Goal: Use online tool/utility: Utilize a website feature to perform a specific function

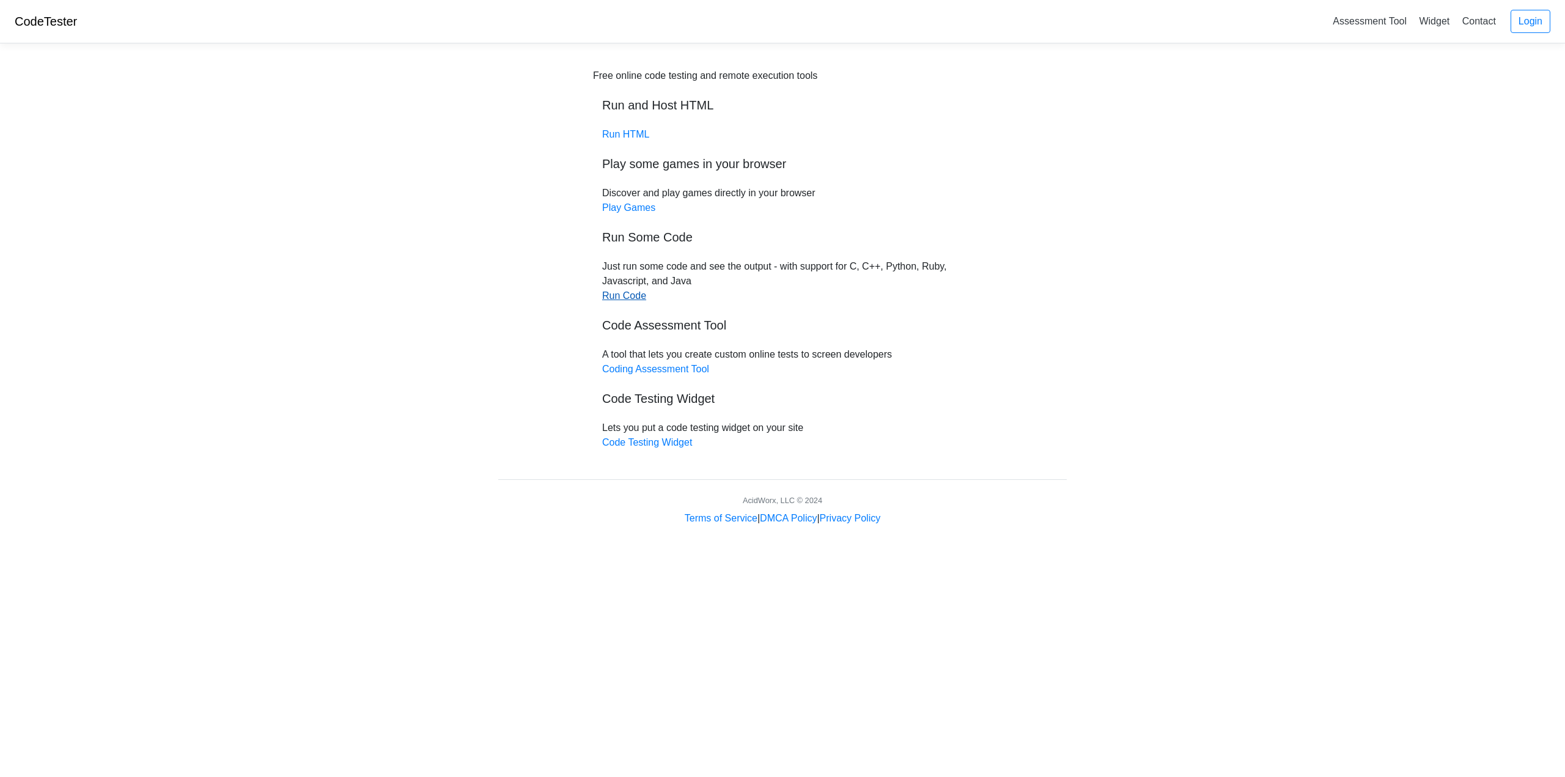
click at [615, 299] on link "Run Code" at bounding box center [624, 295] width 44 height 10
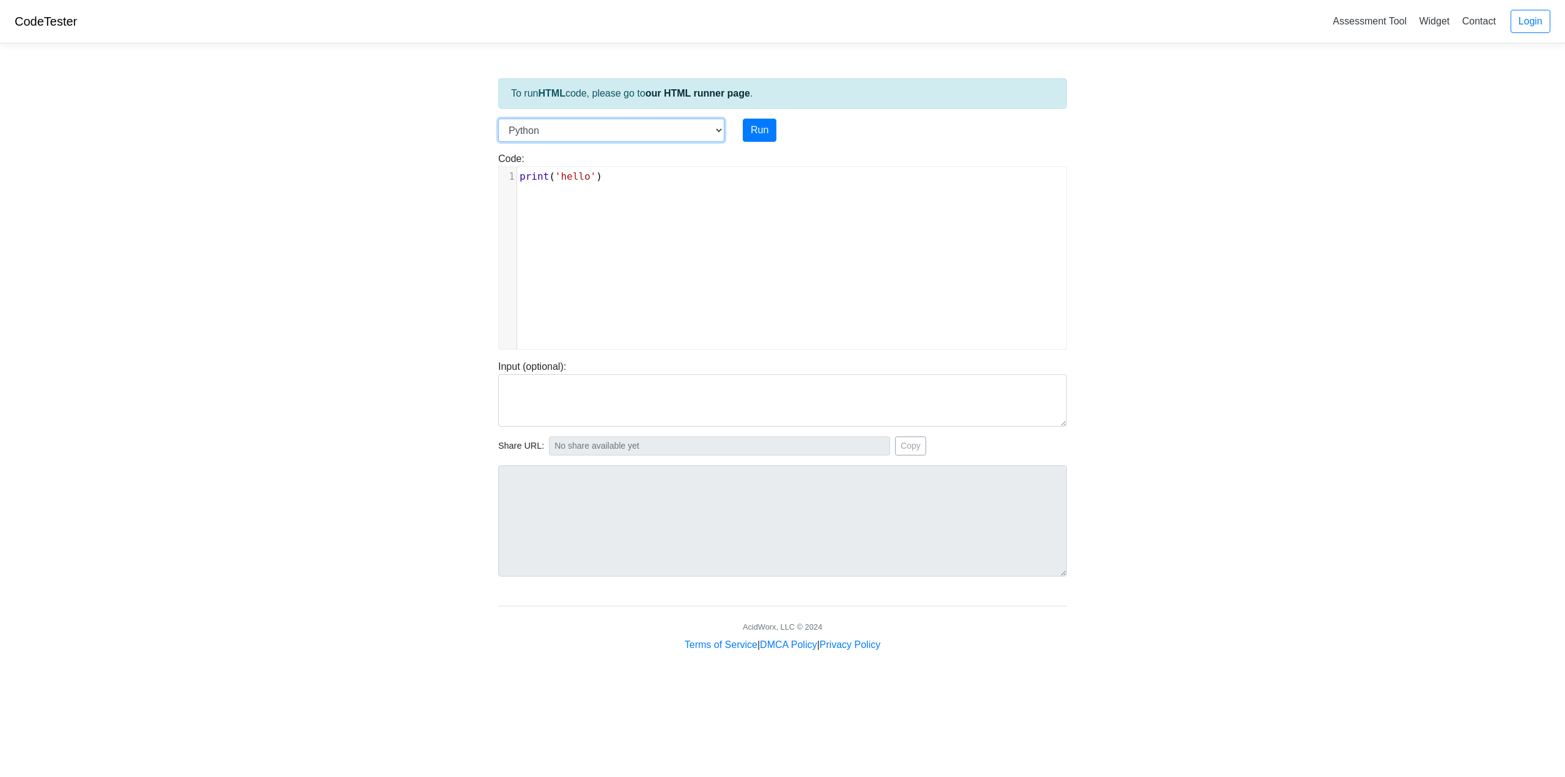
click at [606, 134] on select "C C++ Go Java Javascript Python Ruby" at bounding box center [611, 130] width 226 height 23
select select "c"
click at [498, 119] on select "C C++ Go Java Javascript Python Ruby" at bounding box center [611, 130] width 226 height 23
type textarea "#include <stdio.h> int main() { printf("hello"); return 0; }"
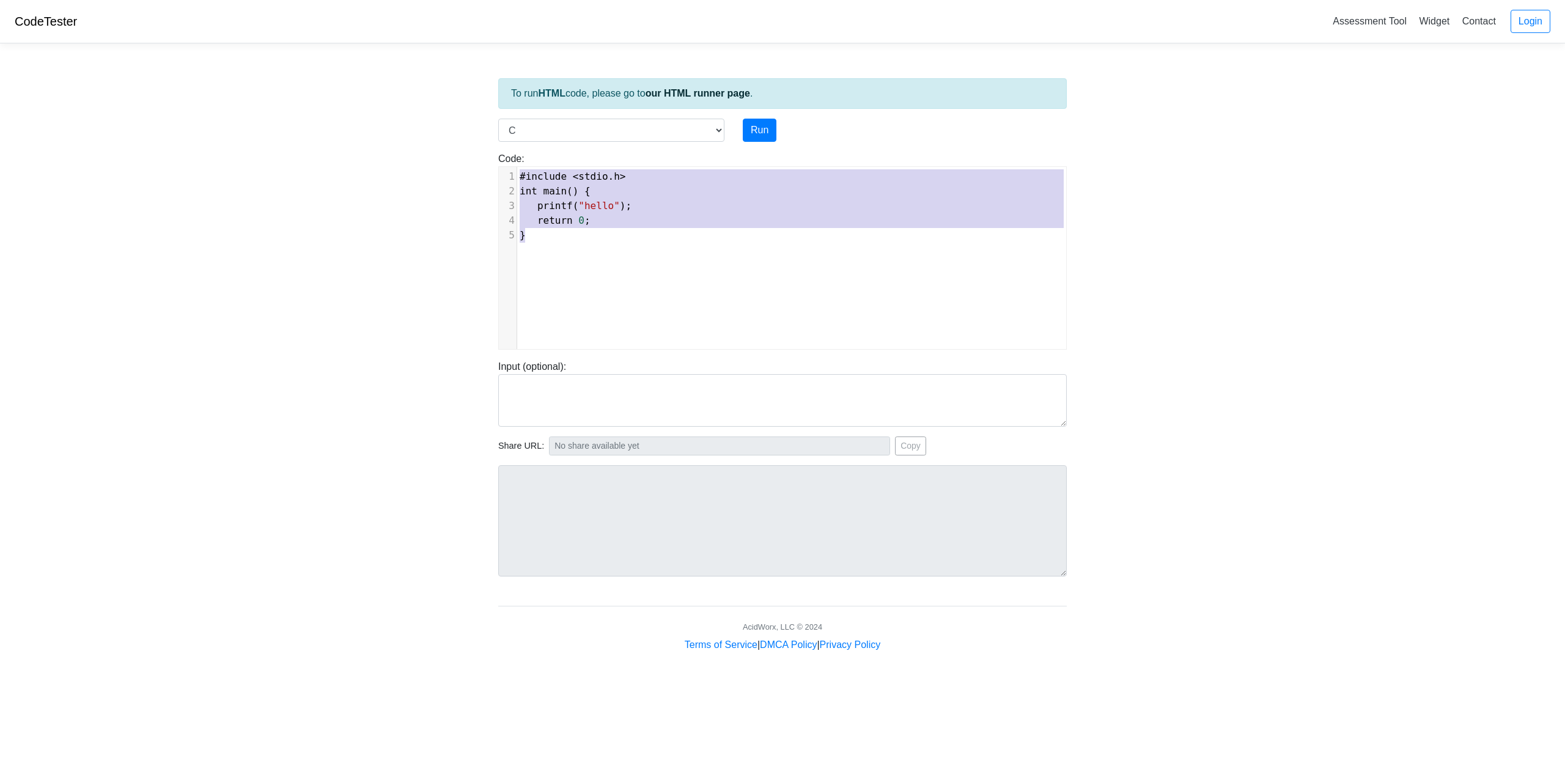
drag, startPoint x: 666, startPoint y: 241, endPoint x: 474, endPoint y: 138, distance: 218.8
click at [473, 138] on body "CodeTester Assessment Tool Widget Contact Login To run HTML code, please go to …" at bounding box center [782, 326] width 1565 height 652
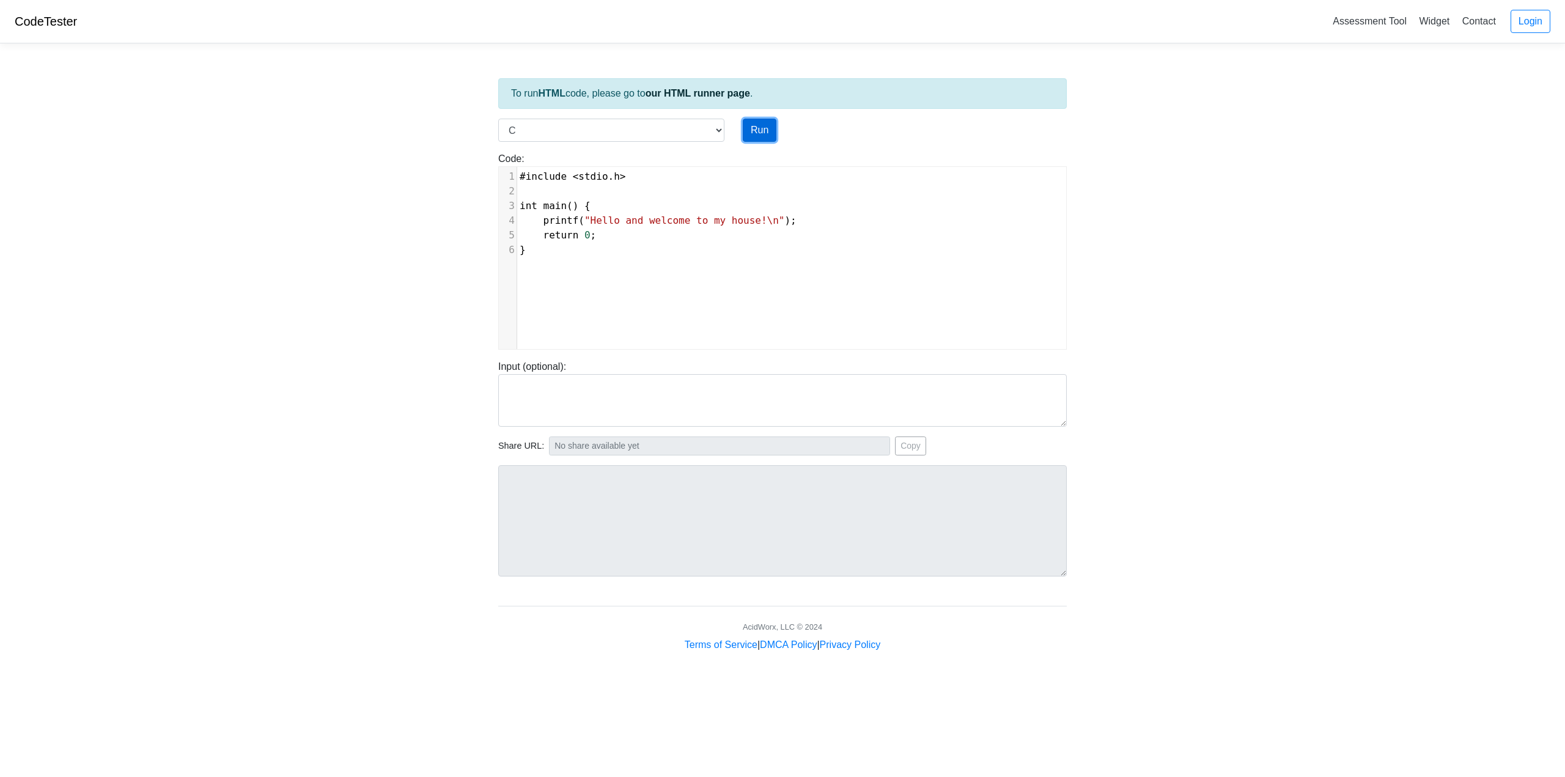
click at [769, 128] on button "Run" at bounding box center [760, 130] width 34 height 23
type input "https://codetester.io/runner?s=n0lmk1e3ze"
type textarea "Stdout: Hello and welcome to my house!"
click at [653, 131] on select "C C++ Go Java Javascript Python Ruby" at bounding box center [611, 130] width 226 height 23
select select "python"
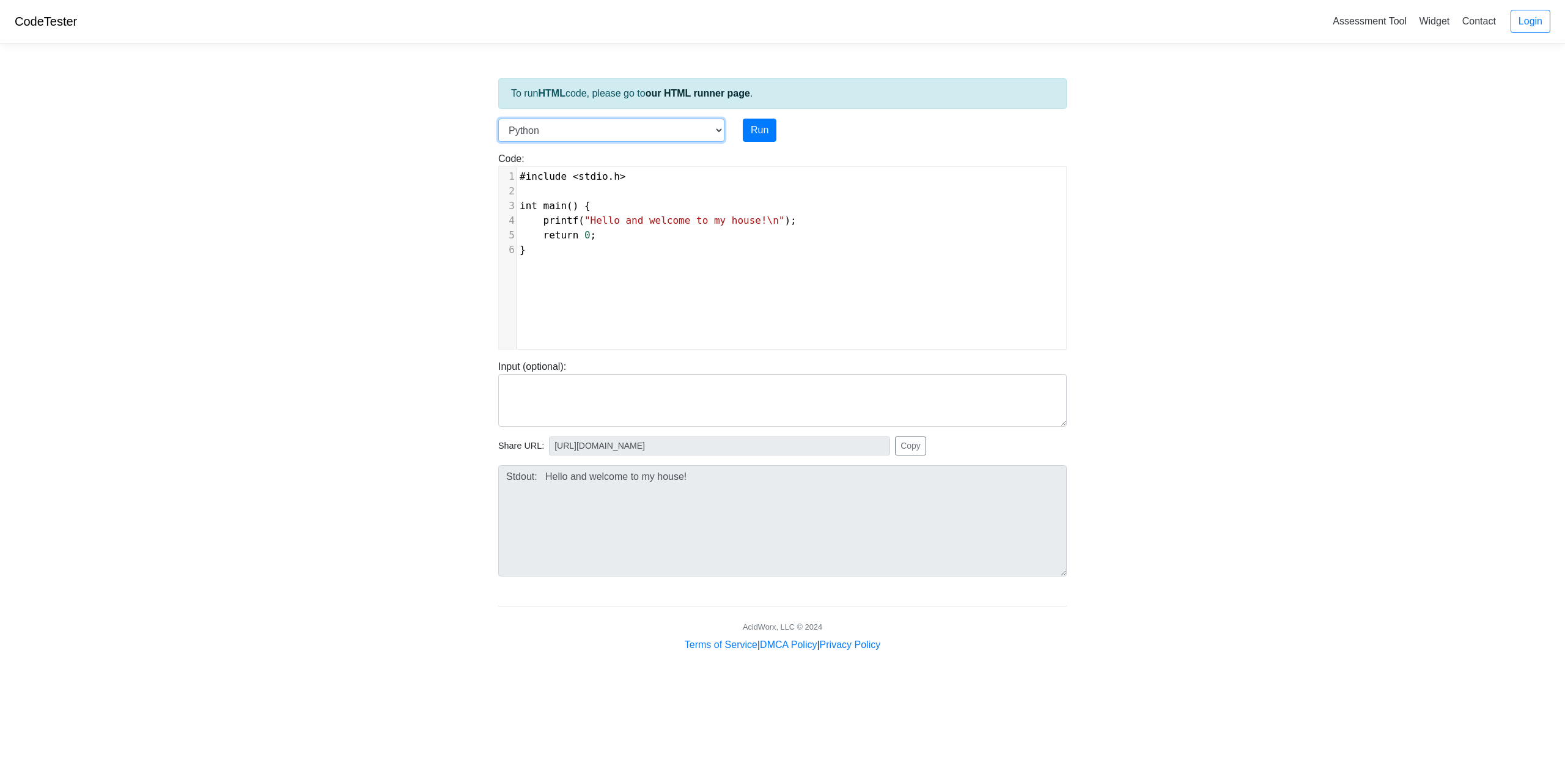
click at [498, 119] on select "C C++ Go Java Javascript Python Ruby" at bounding box center [611, 130] width 226 height 23
drag, startPoint x: 729, startPoint y: 165, endPoint x: 336, endPoint y: 165, distance: 392.4
click at [336, 165] on body "CodeTester Assessment Tool Widget Contact Login To run HTML code, please go to …" at bounding box center [782, 326] width 1565 height 652
drag, startPoint x: 334, startPoint y: 157, endPoint x: 274, endPoint y: 155, distance: 59.9
click at [274, 155] on body "CodeTester Assessment Tool Widget Contact Login To run HTML code, please go to …" at bounding box center [782, 326] width 1565 height 652
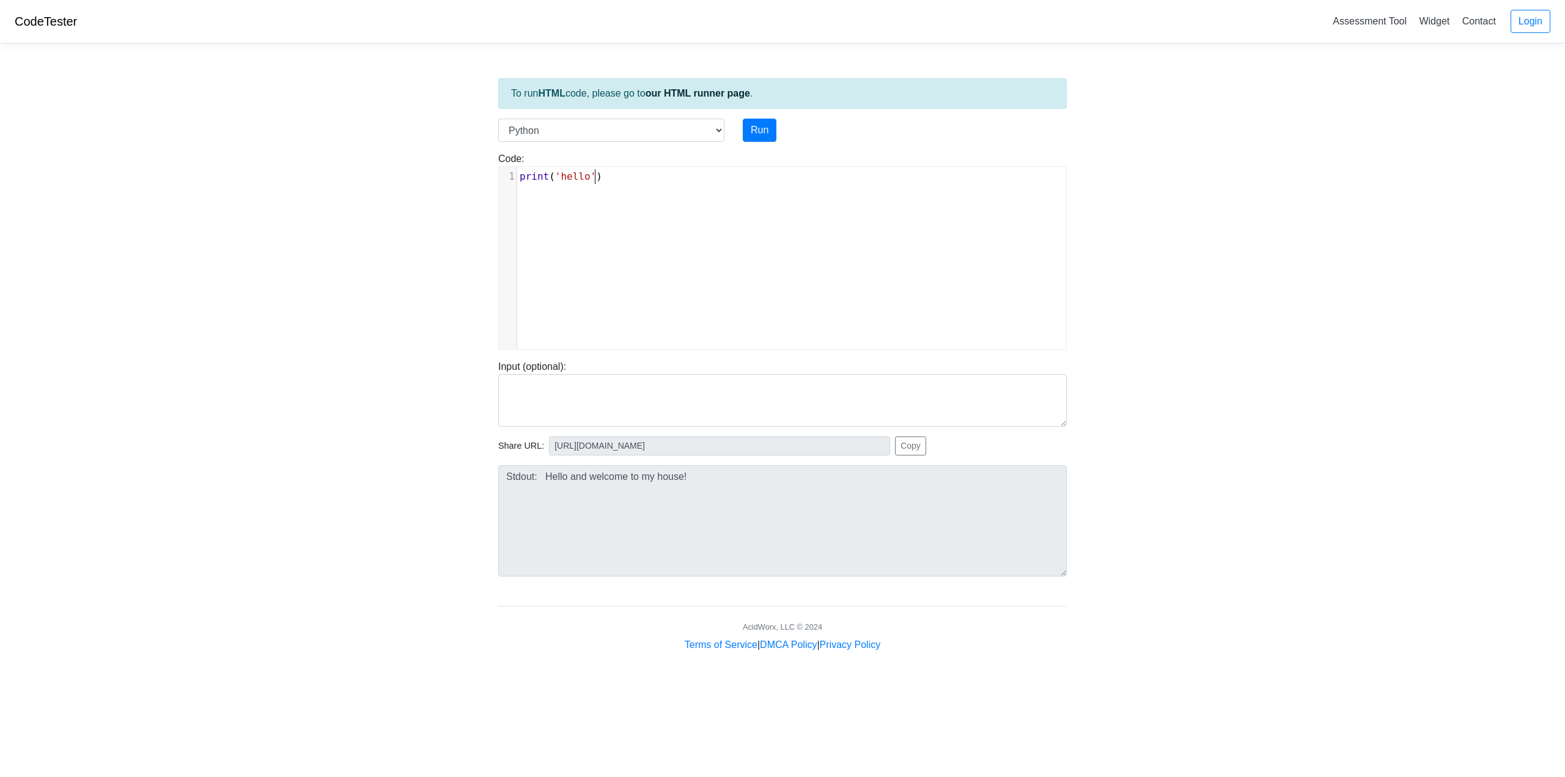
drag, startPoint x: 581, startPoint y: 188, endPoint x: 350, endPoint y: 37, distance: 276.2
click at [422, 174] on body "CodeTester Assessment Tool Widget Contact Login To run HTML code, please go to …" at bounding box center [782, 326] width 1565 height 652
type textarea "print('hello')"
click at [688, 187] on div "x 1 print ( 'hello' )" at bounding box center [792, 267] width 586 height 200
type textarea "print('hello')"
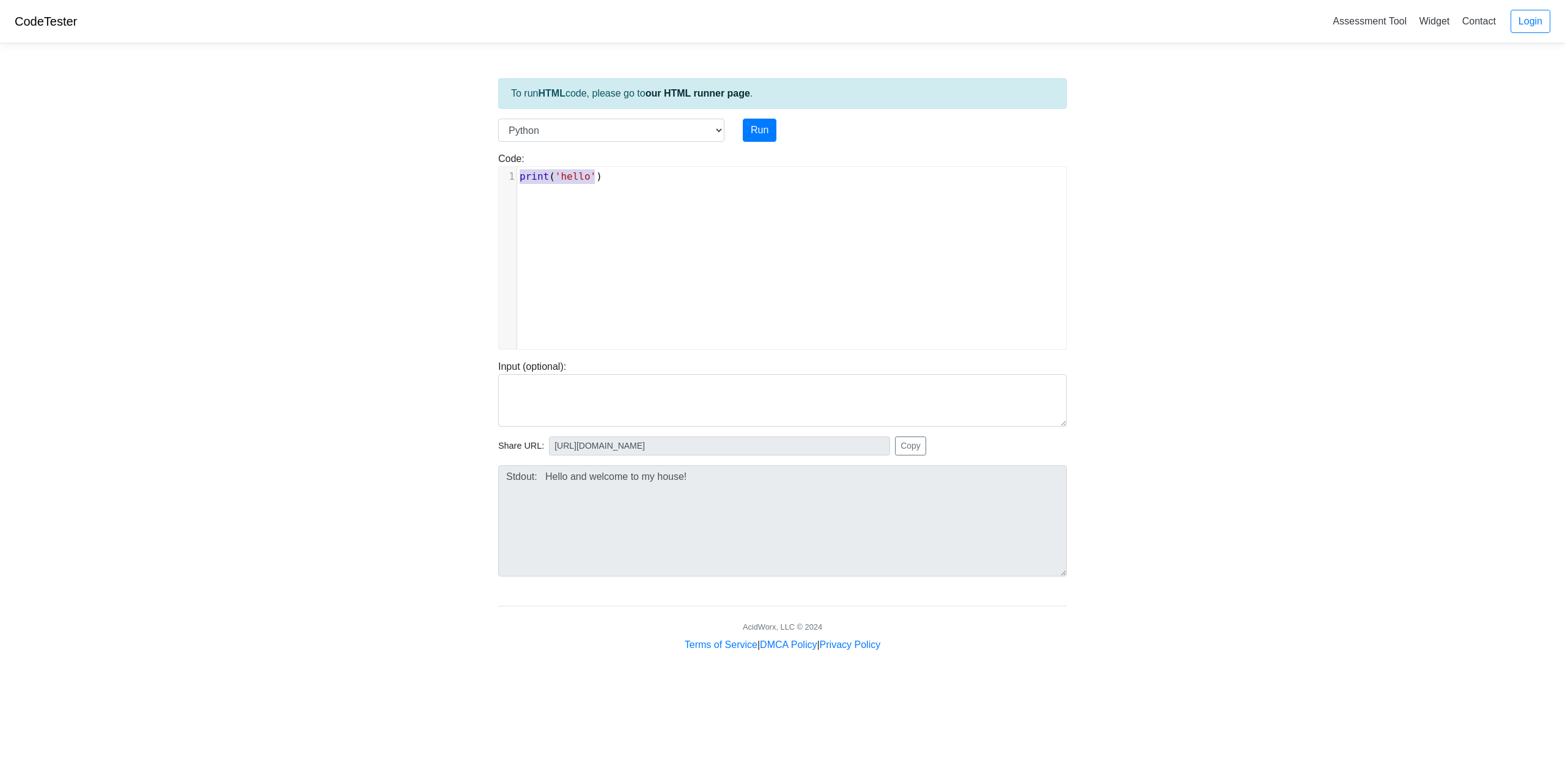
drag, startPoint x: 688, startPoint y: 187, endPoint x: 345, endPoint y: 175, distance: 343.1
click at [345, 175] on body "CodeTester Assessment Tool Widget Contact Login To run HTML code, please go to …" at bounding box center [782, 326] width 1565 height 652
click at [768, 127] on button "Run" at bounding box center [760, 130] width 34 height 23
type input "https://codetester.io/runner?s=D9lpkdmNWn"
type textarea "Stdout: Random number: 73"
